Goal: Communication & Community: Share content

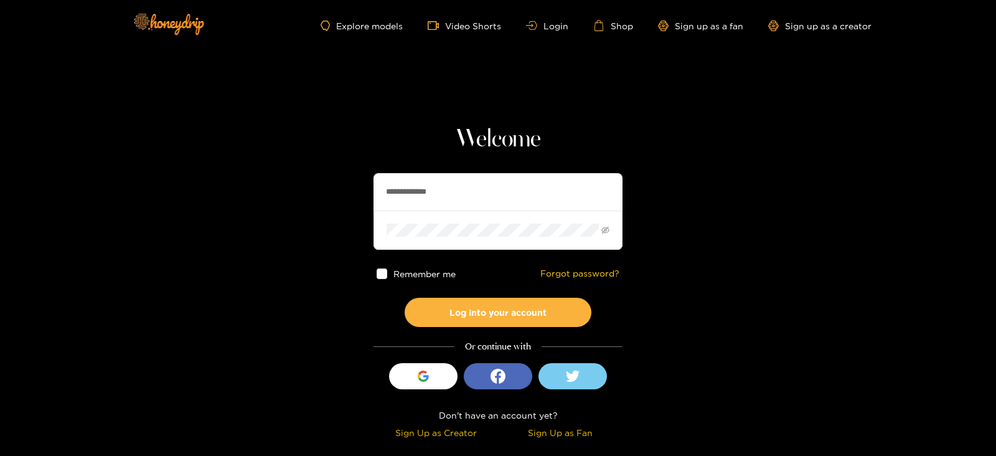
drag, startPoint x: 480, startPoint y: 198, endPoint x: 343, endPoint y: 194, distance: 136.4
click at [343, 194] on section "**********" at bounding box center [498, 221] width 996 height 443
type input "*********"
click at [405, 298] on button "Log into your account" at bounding box center [498, 312] width 187 height 29
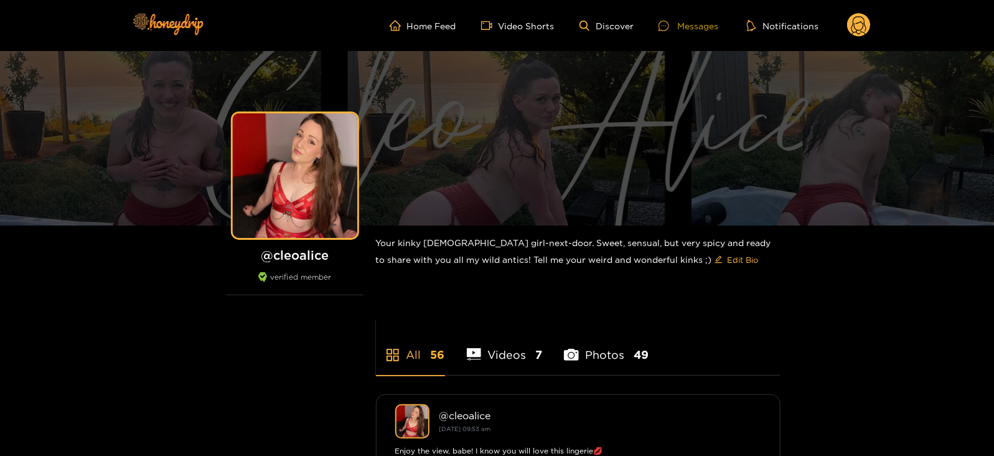
click at [669, 32] on div "Messages" at bounding box center [689, 26] width 60 height 14
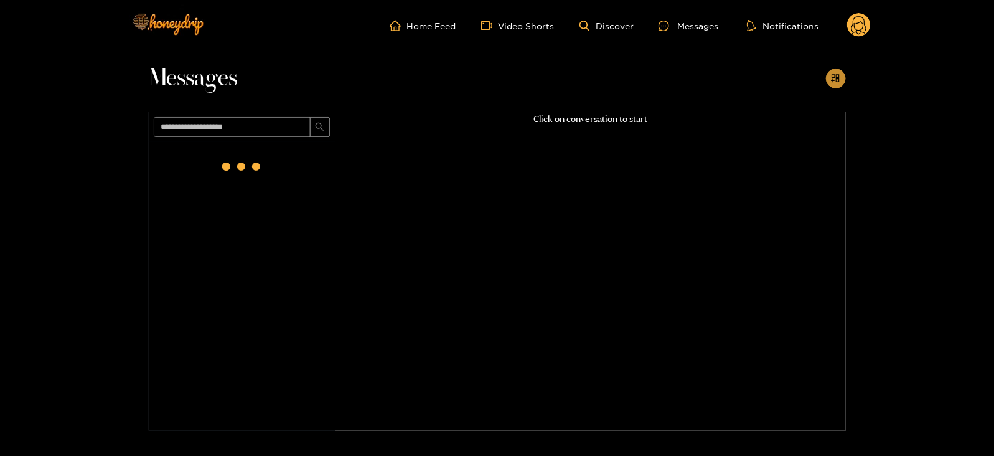
click at [841, 79] on button "button" at bounding box center [836, 79] width 20 height 20
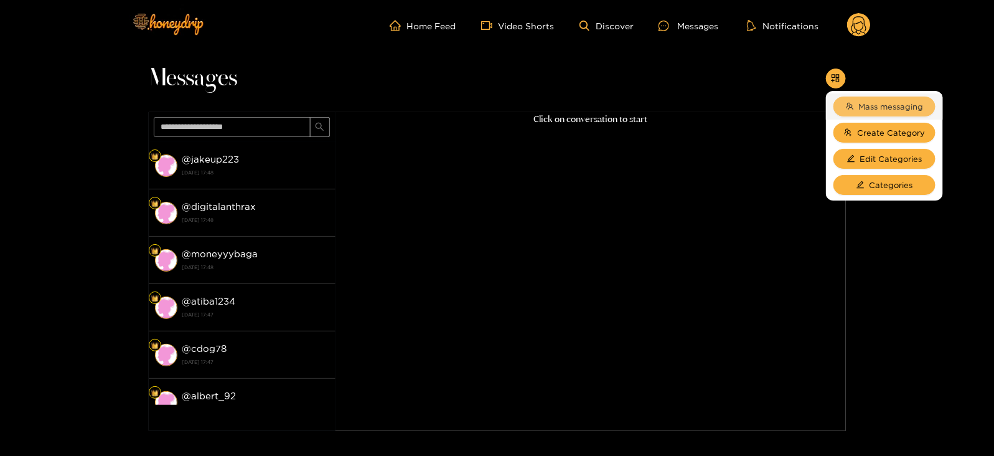
click at [864, 106] on span "Mass messaging" at bounding box center [891, 106] width 65 height 12
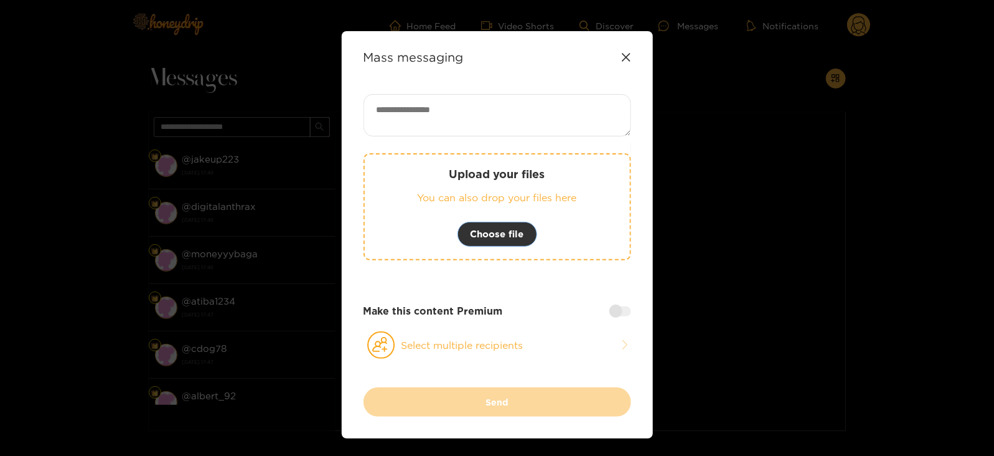
click at [491, 232] on span "Choose file" at bounding box center [498, 234] width 54 height 15
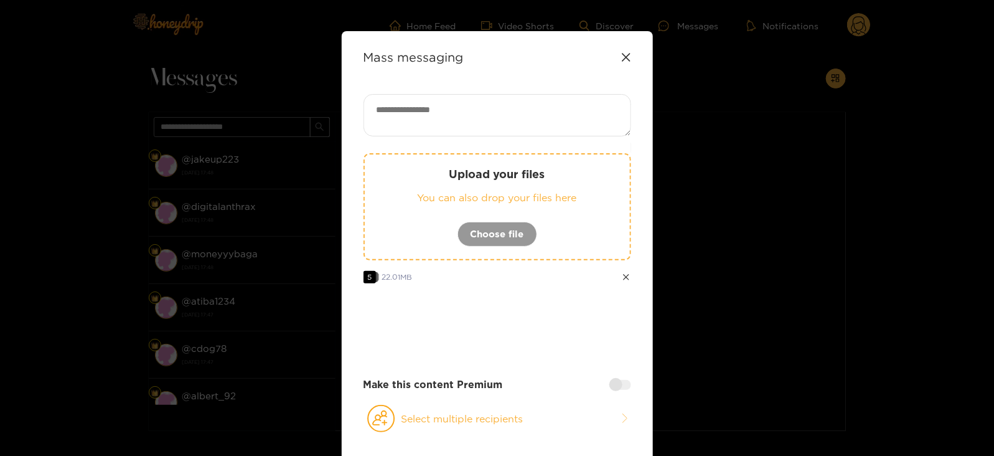
click at [501, 110] on textarea at bounding box center [498, 115] width 268 height 42
paste textarea "****"
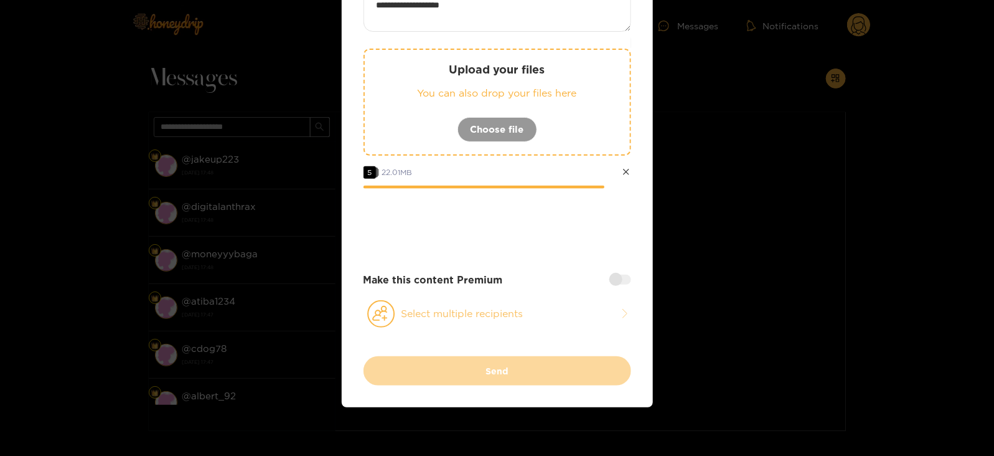
type textarea "**********"
click at [439, 322] on button "Select multiple recipients" at bounding box center [498, 314] width 268 height 29
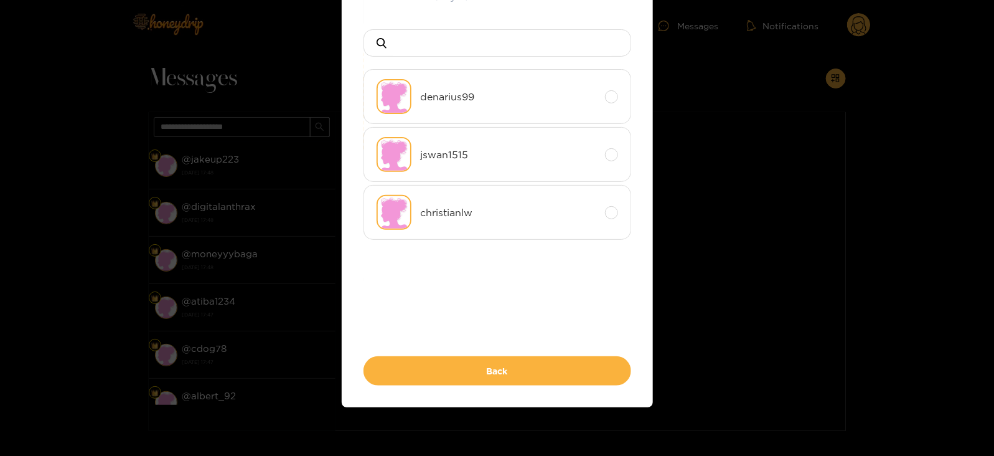
scroll to position [0, 0]
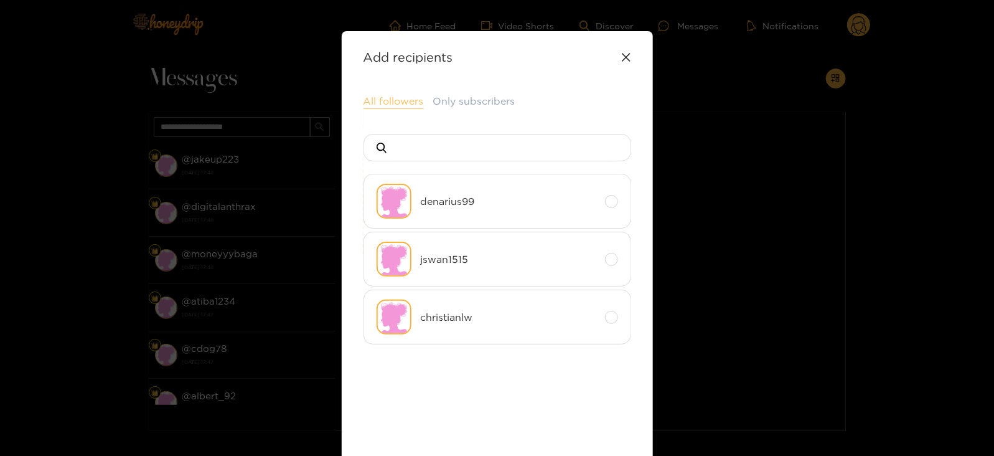
click at [382, 97] on button "All followers" at bounding box center [394, 101] width 60 height 15
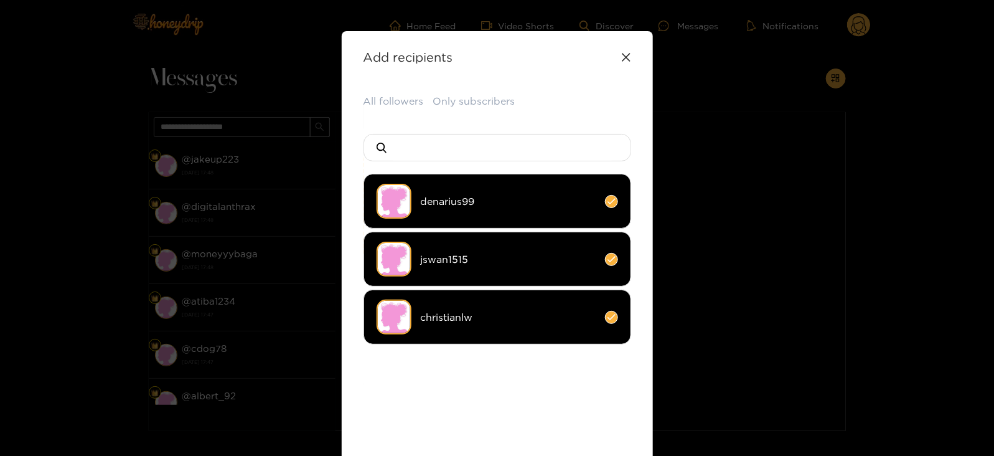
click at [423, 297] on li "christianlw" at bounding box center [498, 317] width 268 height 55
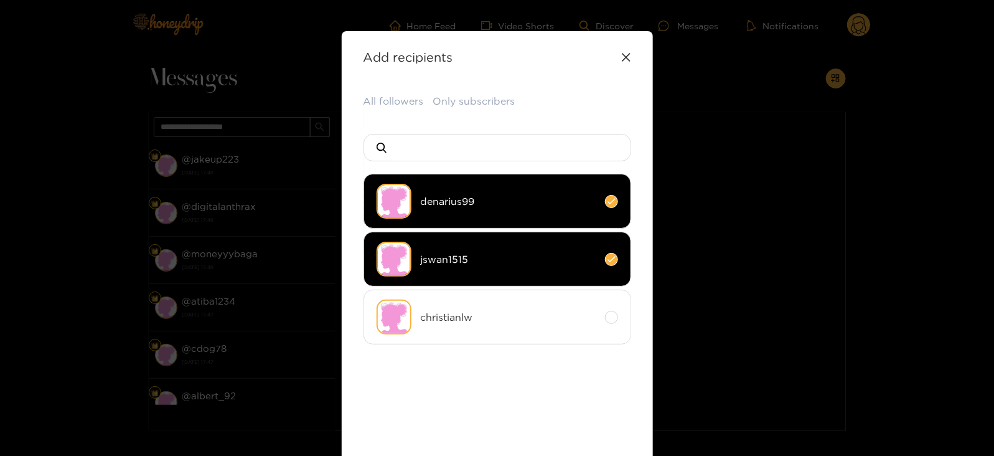
scroll to position [135, 0]
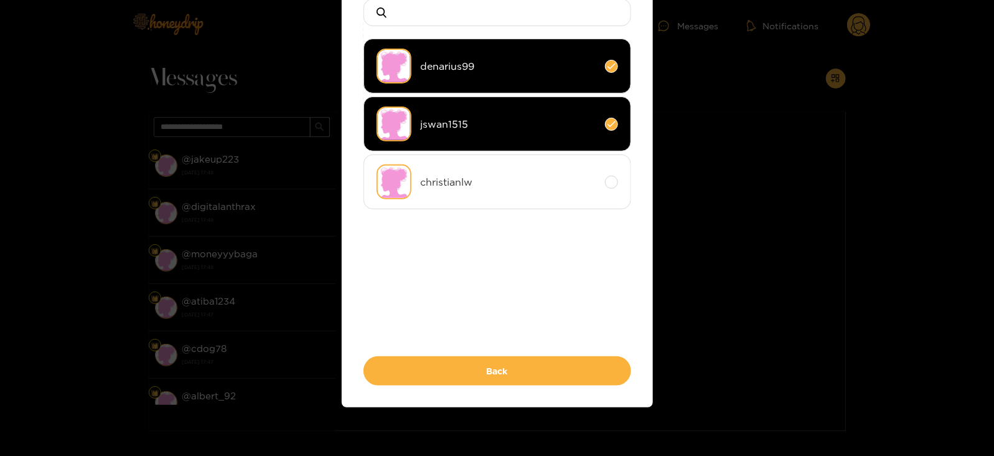
click at [410, 390] on div "**********" at bounding box center [497, 151] width 311 height 511
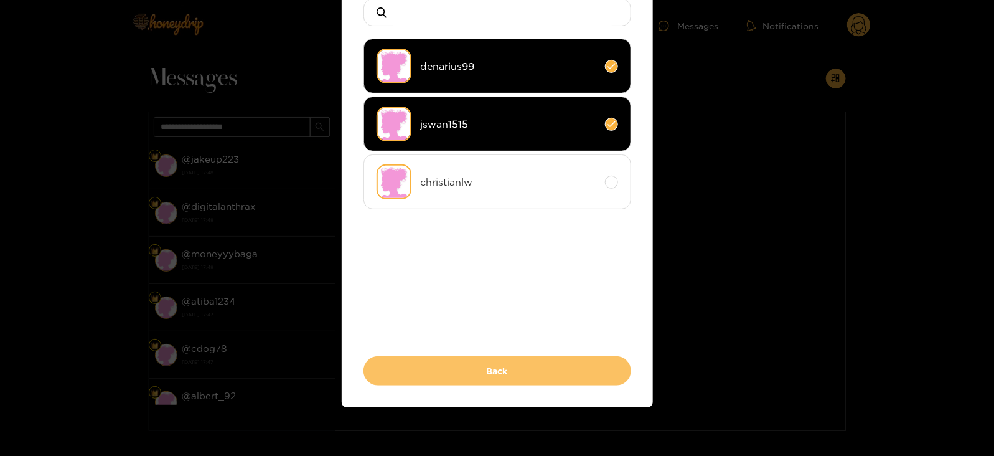
click at [380, 361] on button "Back" at bounding box center [498, 370] width 268 height 29
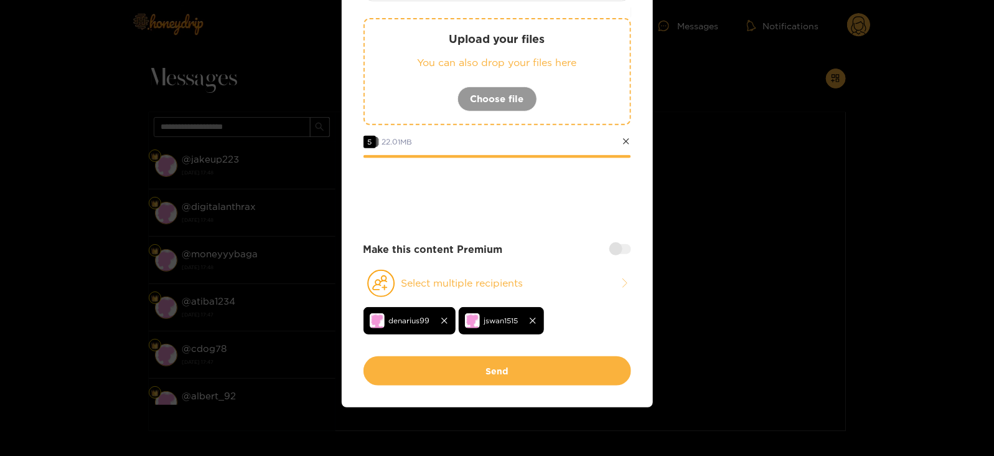
click at [598, 245] on div "Make this content Premium" at bounding box center [498, 249] width 268 height 14
click at [617, 247] on div at bounding box center [621, 249] width 22 height 10
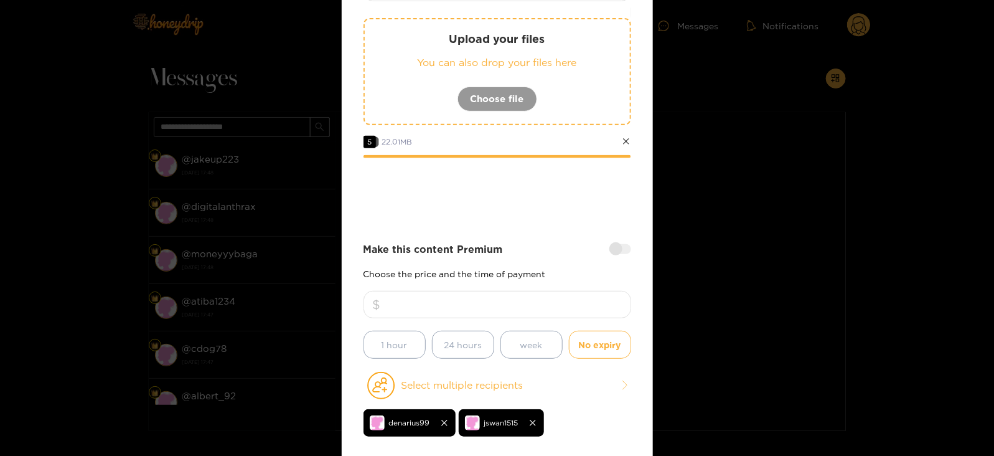
click at [524, 285] on div "Make this content Premium Choose the price and the time of payment 1 hour 24 ho…" at bounding box center [498, 300] width 268 height 116
click at [509, 296] on input "number" at bounding box center [498, 304] width 268 height 27
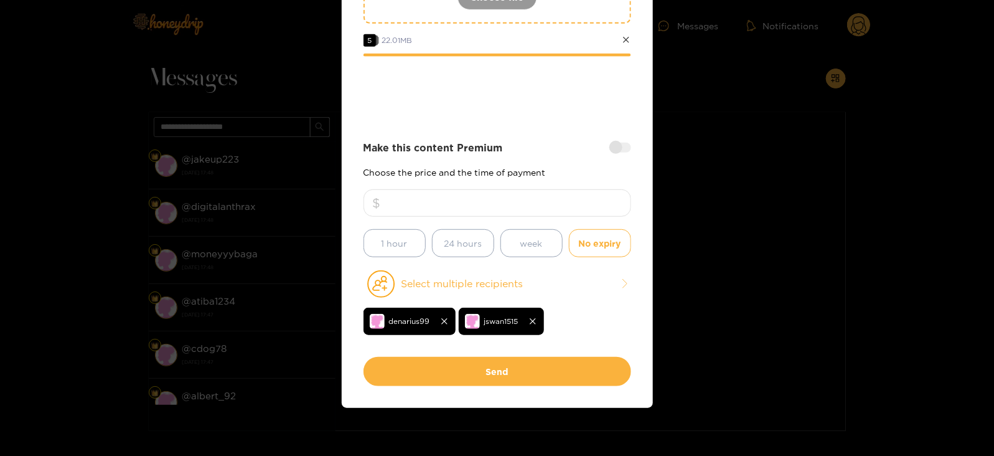
type input "**"
click at [479, 349] on div "**********" at bounding box center [498, 106] width 268 height 499
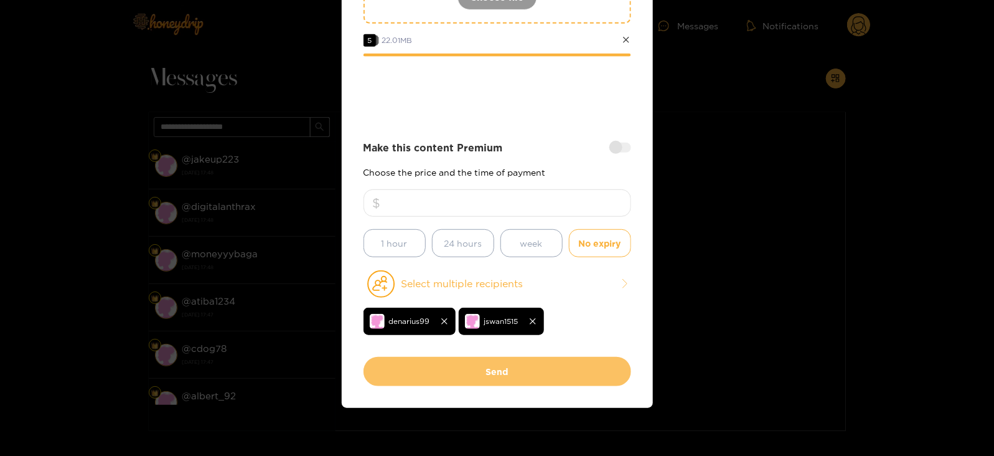
click at [458, 366] on button "Send" at bounding box center [498, 371] width 268 height 29
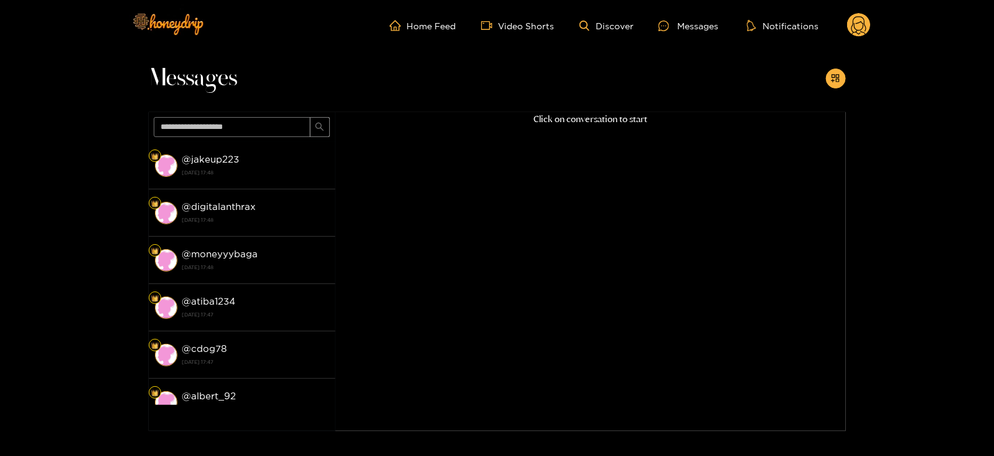
scroll to position [133, 0]
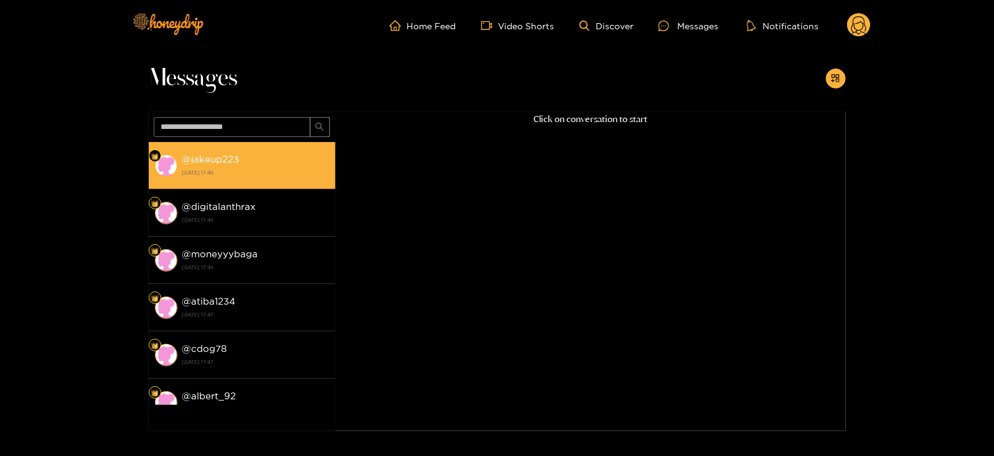
click at [273, 175] on strong "18 August 2025 17:48" at bounding box center [255, 172] width 147 height 11
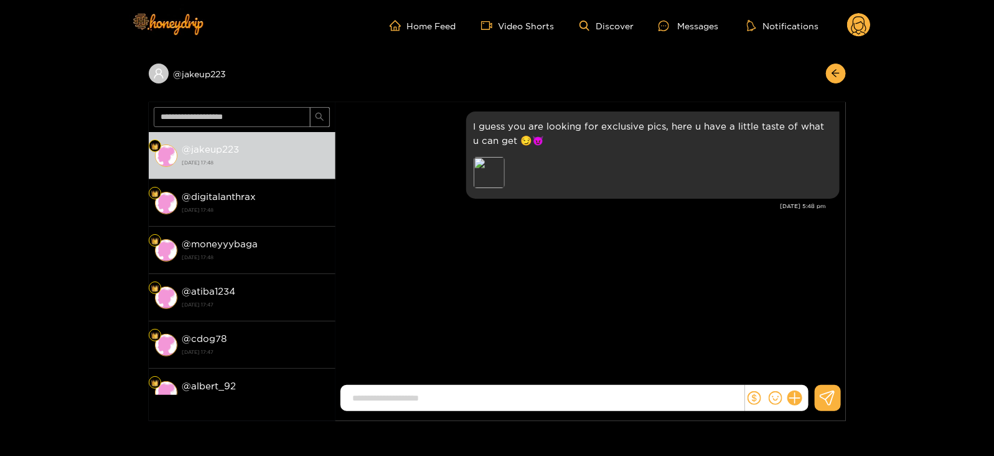
click at [833, 92] on div "@ jakeup223" at bounding box center [497, 76] width 697 height 51
click at [833, 81] on button "button" at bounding box center [836, 74] width 20 height 20
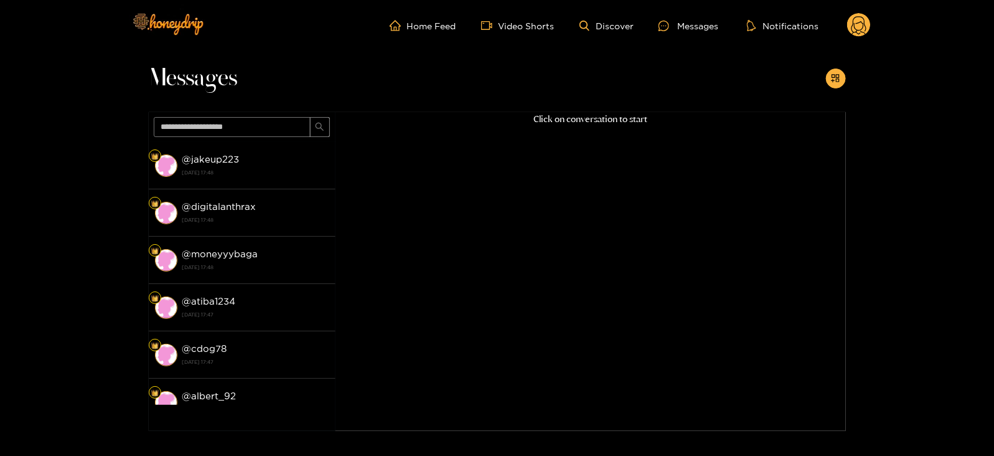
click at [856, 35] on circle at bounding box center [860, 25] width 24 height 24
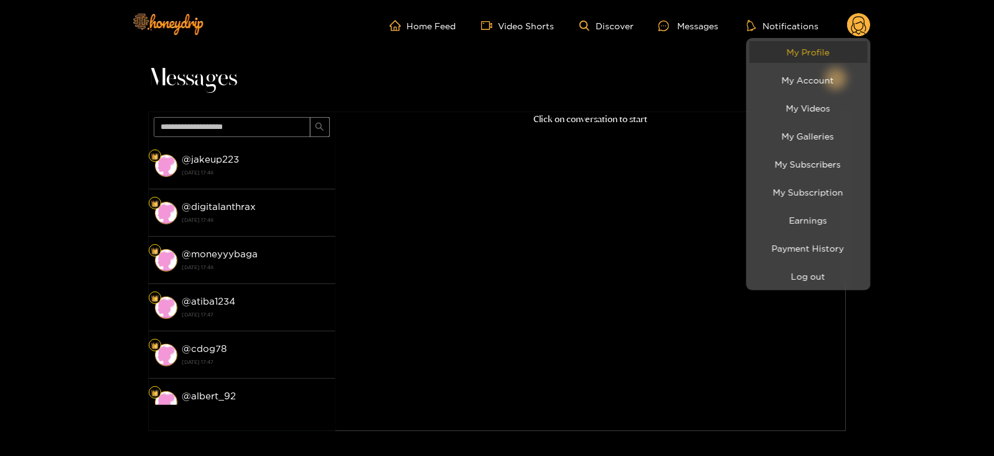
click at [806, 50] on link "My Profile" at bounding box center [809, 52] width 118 height 22
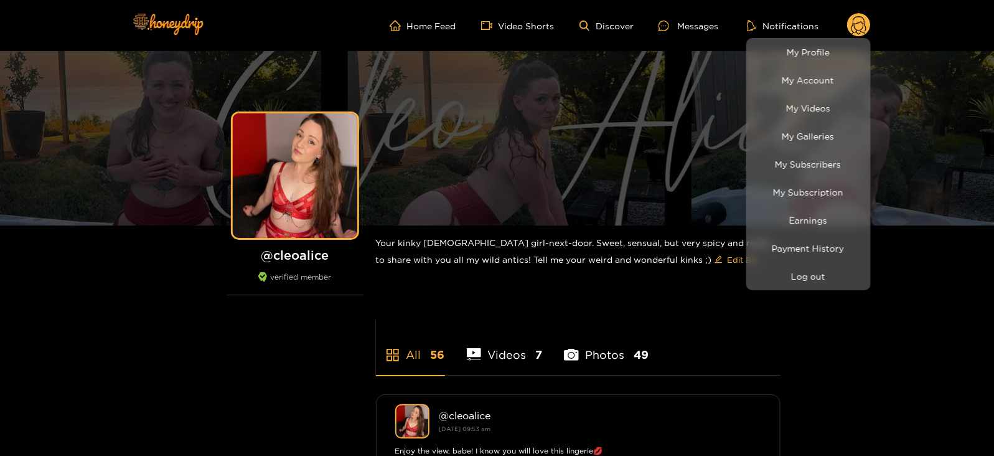
click at [683, 25] on div at bounding box center [497, 228] width 994 height 456
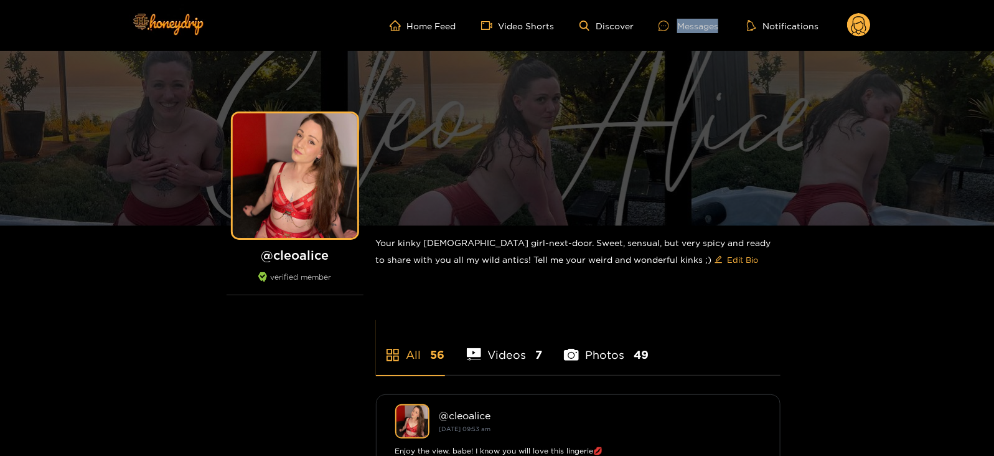
click at [683, 25] on div "Messages" at bounding box center [689, 26] width 60 height 14
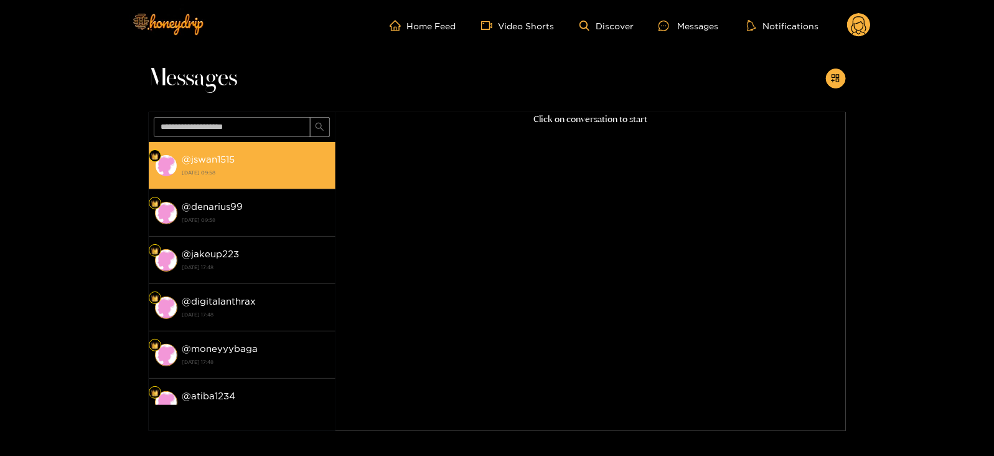
click at [192, 172] on strong "19 August 2025 09:58" at bounding box center [255, 172] width 147 height 11
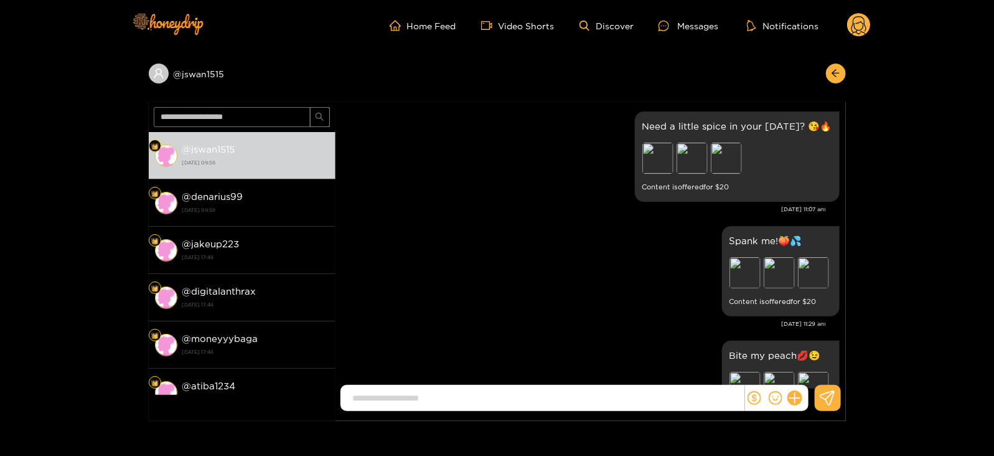
scroll to position [2748, 0]
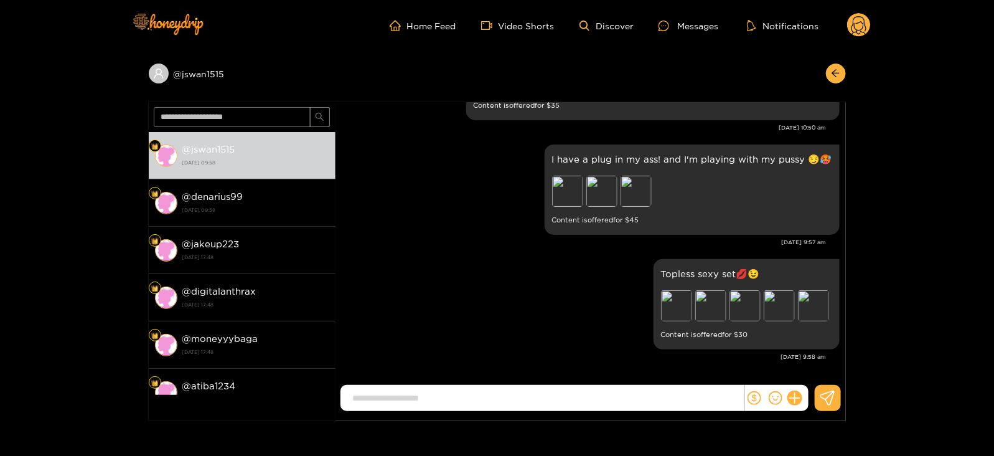
click at [861, 29] on circle at bounding box center [860, 25] width 24 height 24
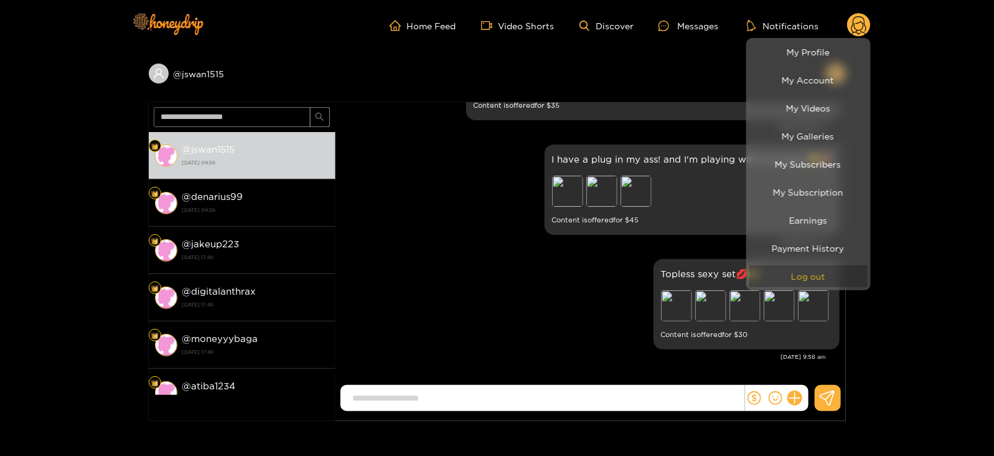
click at [805, 281] on button "Log out" at bounding box center [809, 276] width 118 height 22
